Goal: Find specific page/section: Find specific page/section

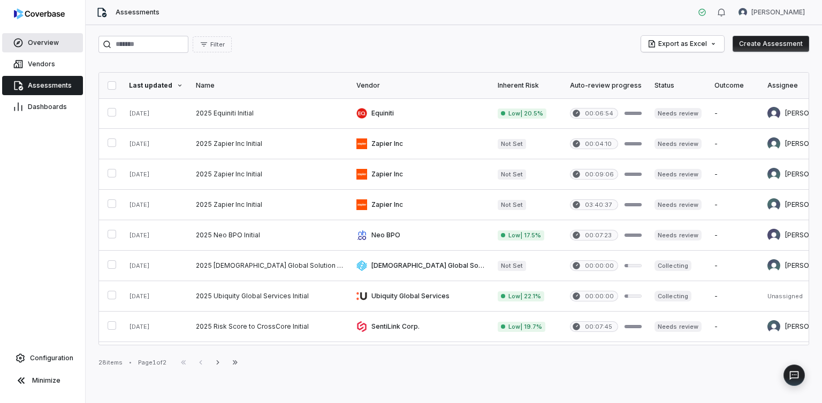
click at [56, 41] on span "Overview" at bounding box center [43, 43] width 31 height 9
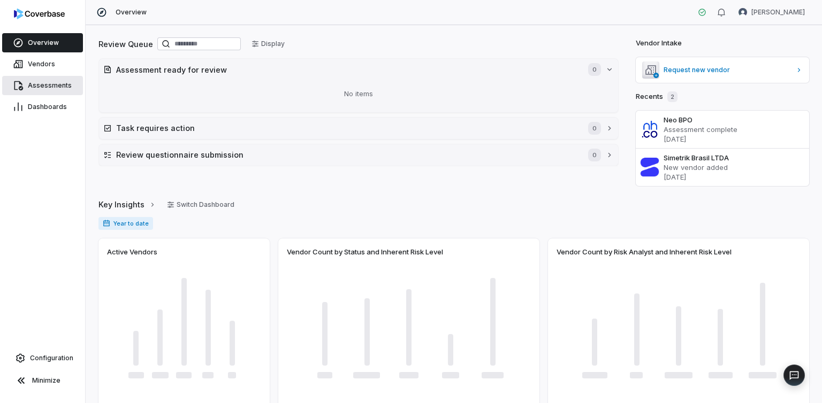
click at [54, 82] on span "Assessments" at bounding box center [50, 85] width 44 height 9
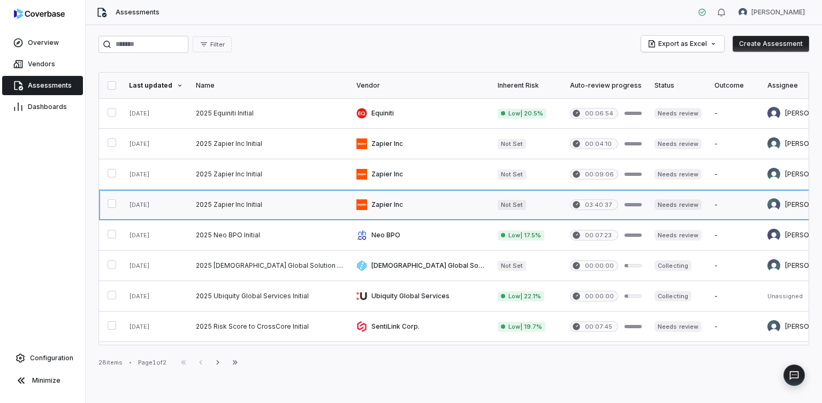
click at [350, 206] on link at bounding box center [420, 205] width 141 height 30
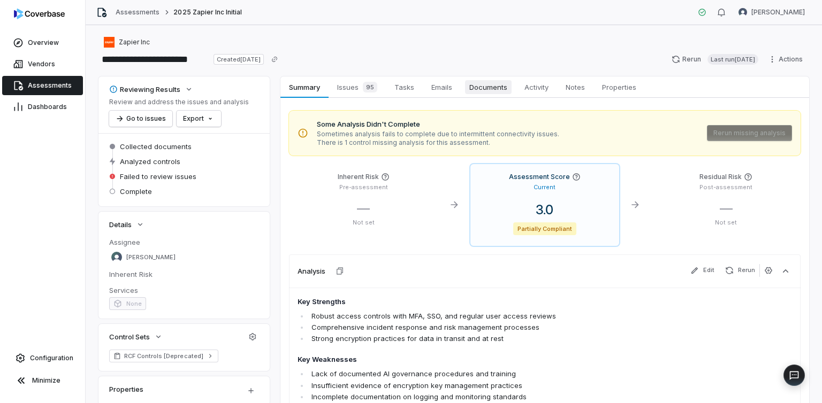
click at [496, 89] on span "Documents" at bounding box center [488, 87] width 47 height 14
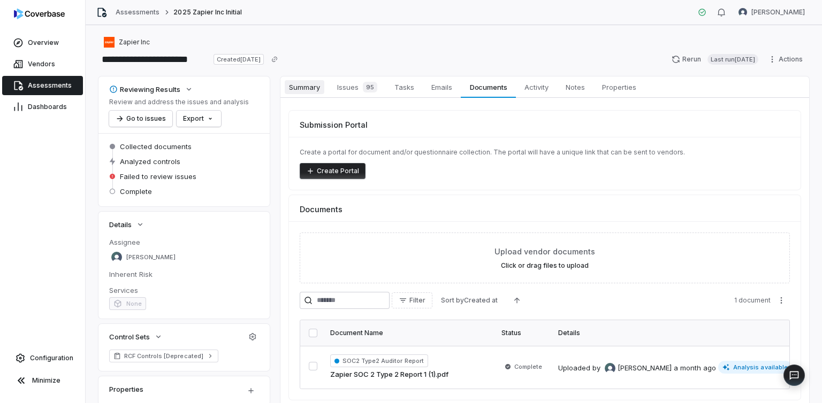
click at [301, 87] on span "Summary" at bounding box center [305, 87] width 40 height 14
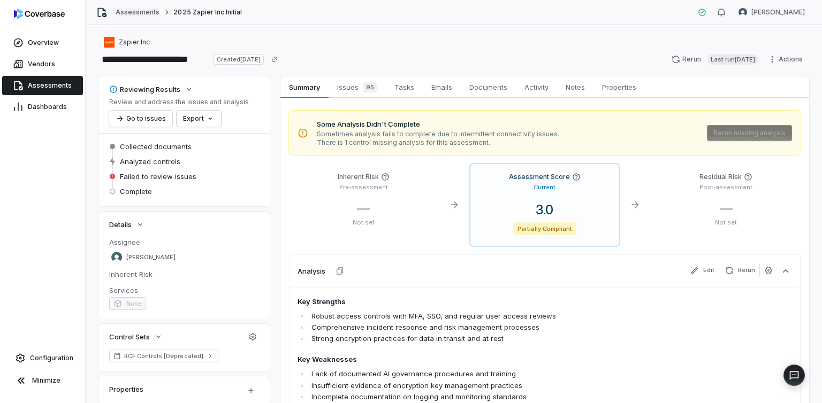
click at [135, 11] on link "Assessments" at bounding box center [138, 12] width 44 height 9
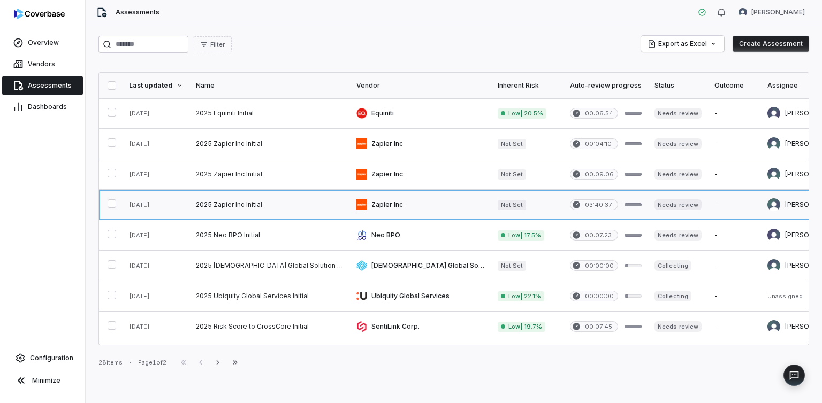
click at [350, 205] on link at bounding box center [420, 205] width 141 height 30
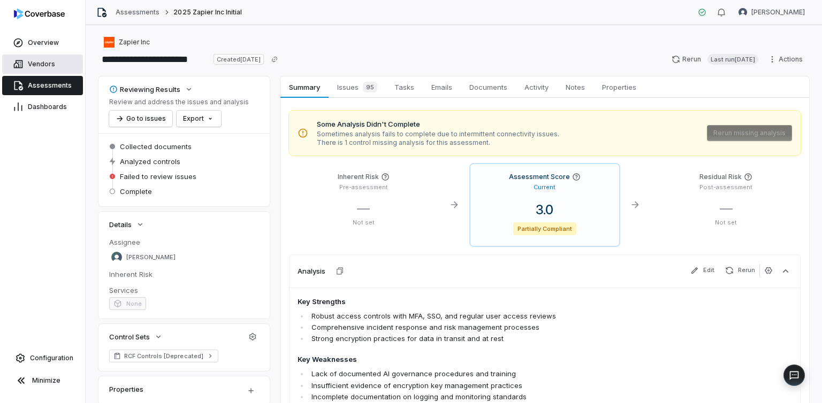
click at [39, 61] on span "Vendors" at bounding box center [41, 64] width 27 height 9
